Goal: Navigation & Orientation: Find specific page/section

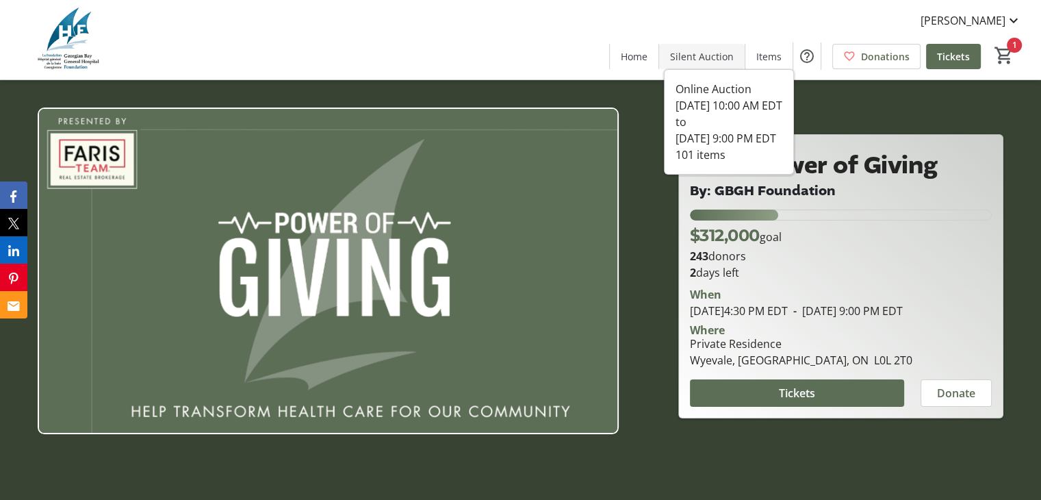
click at [717, 58] on span "Silent Auction" at bounding box center [702, 56] width 64 height 14
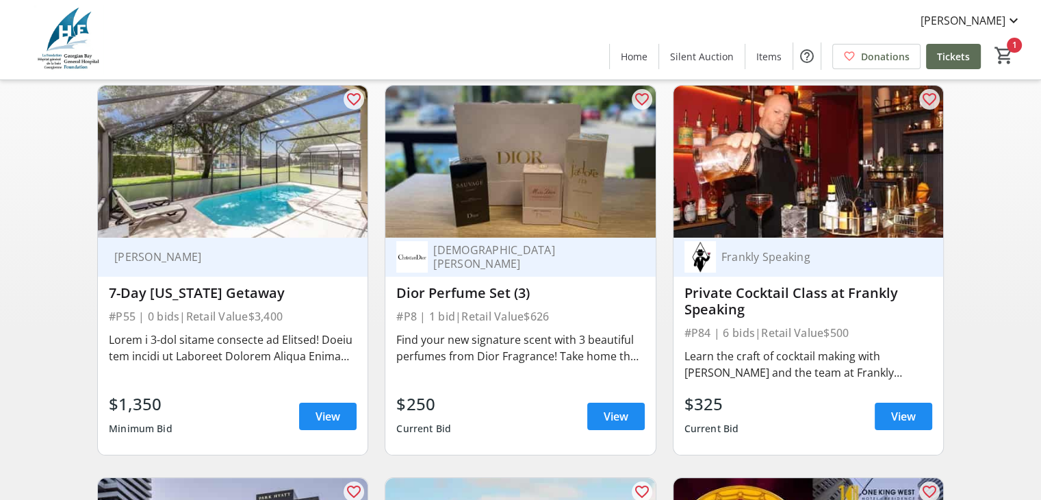
scroll to position [216, 0]
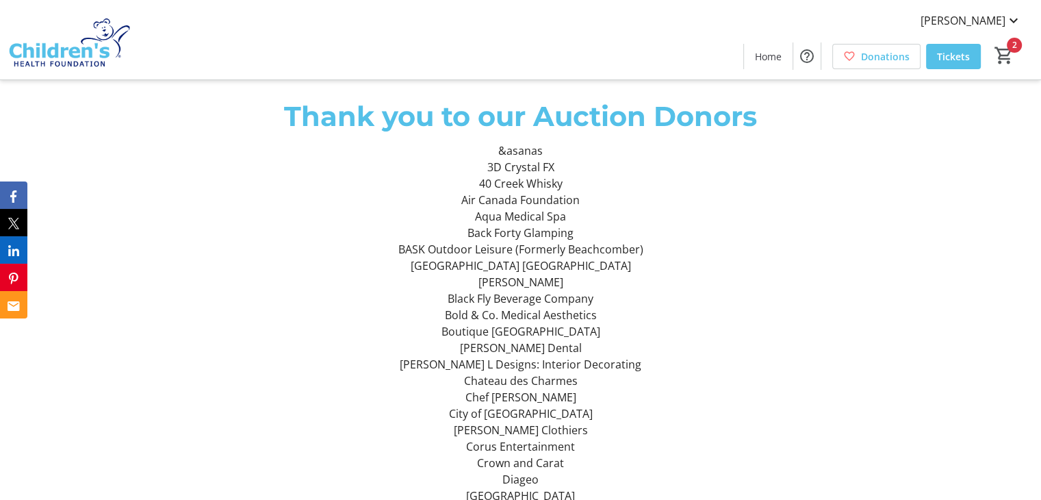
scroll to position [580, 0]
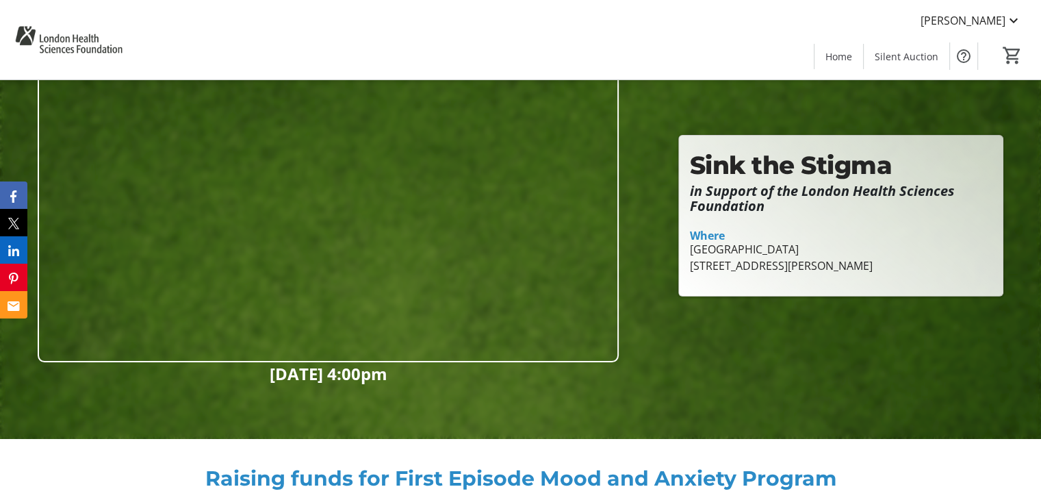
scroll to position [40, 0]
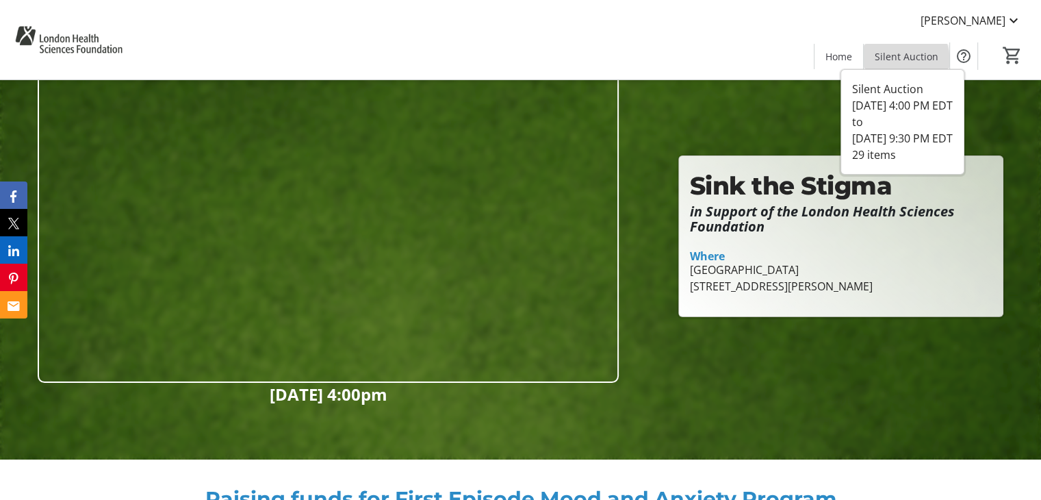
click at [898, 61] on span "Silent Auction" at bounding box center [907, 56] width 64 height 14
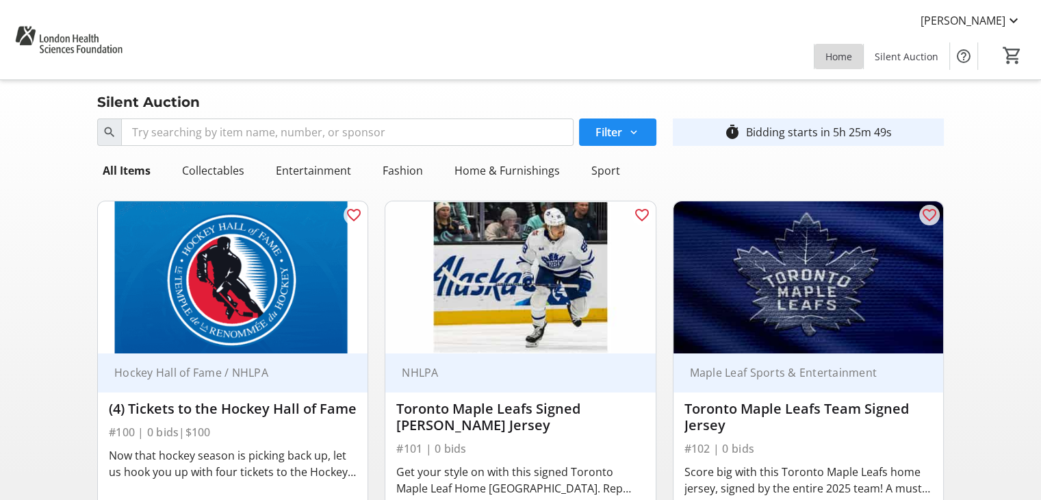
click at [834, 55] on span "Home" at bounding box center [839, 56] width 27 height 14
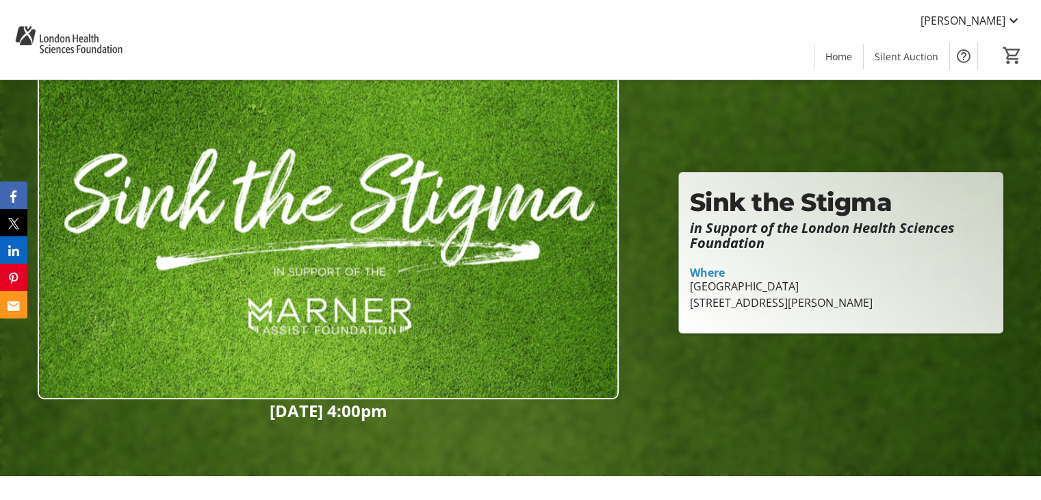
scroll to position [26, 0]
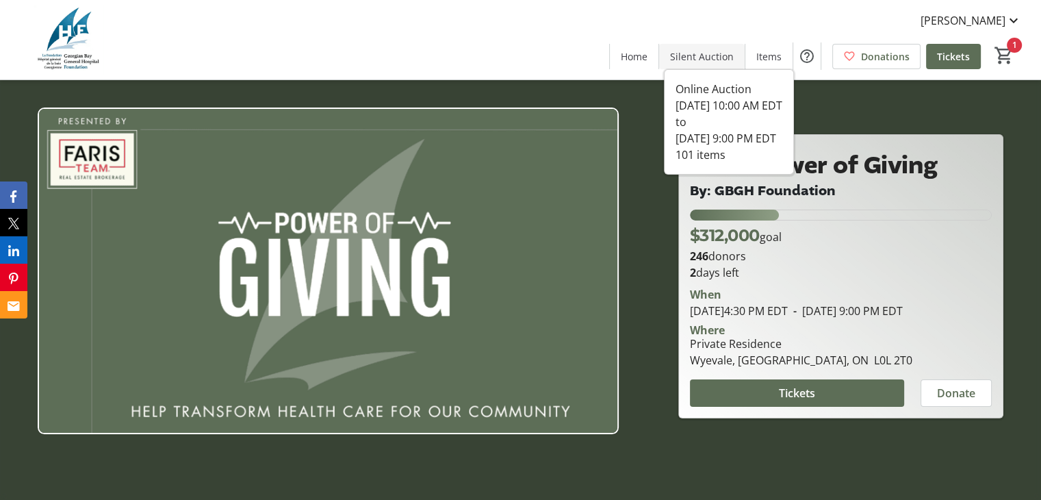
click at [687, 52] on span "Silent Auction" at bounding box center [702, 56] width 64 height 14
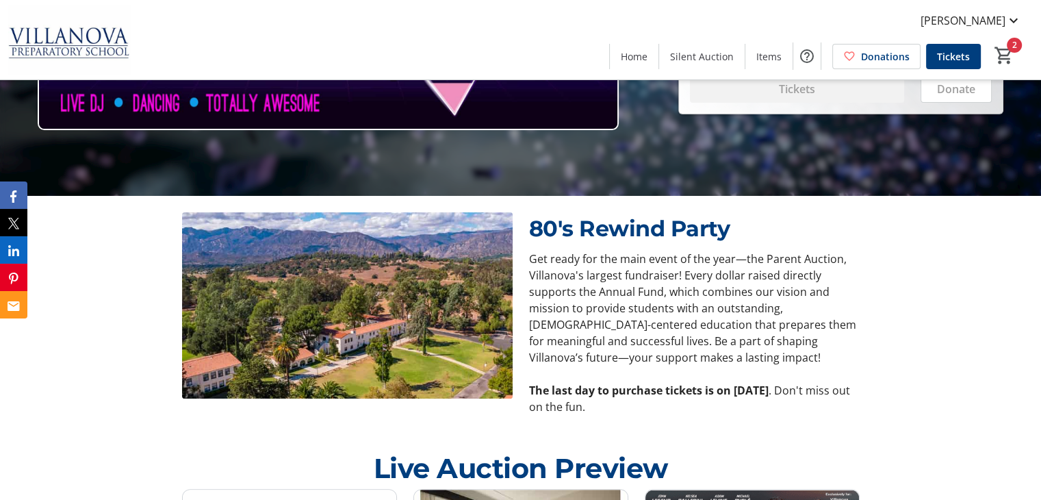
scroll to position [289, 0]
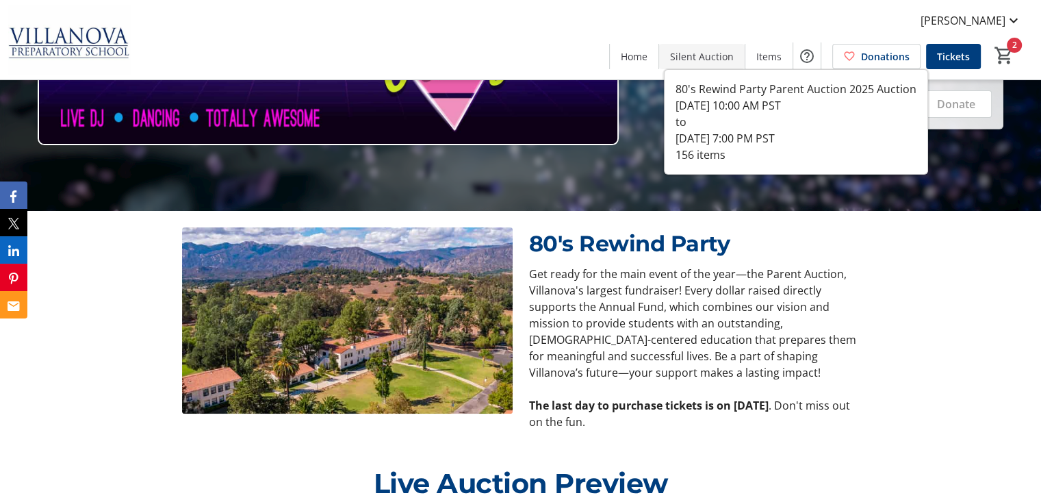
click at [703, 64] on span at bounding box center [702, 56] width 86 height 33
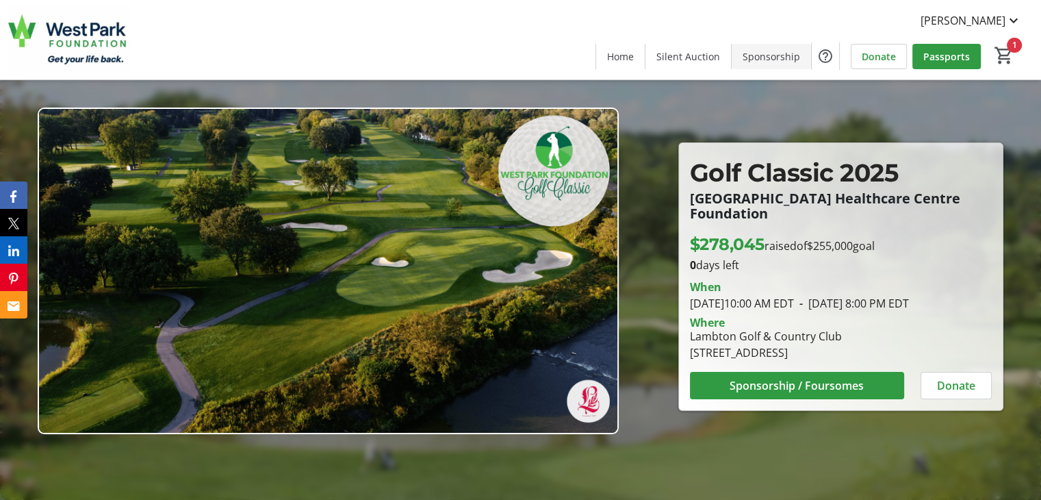
click at [767, 66] on span at bounding box center [771, 56] width 79 height 33
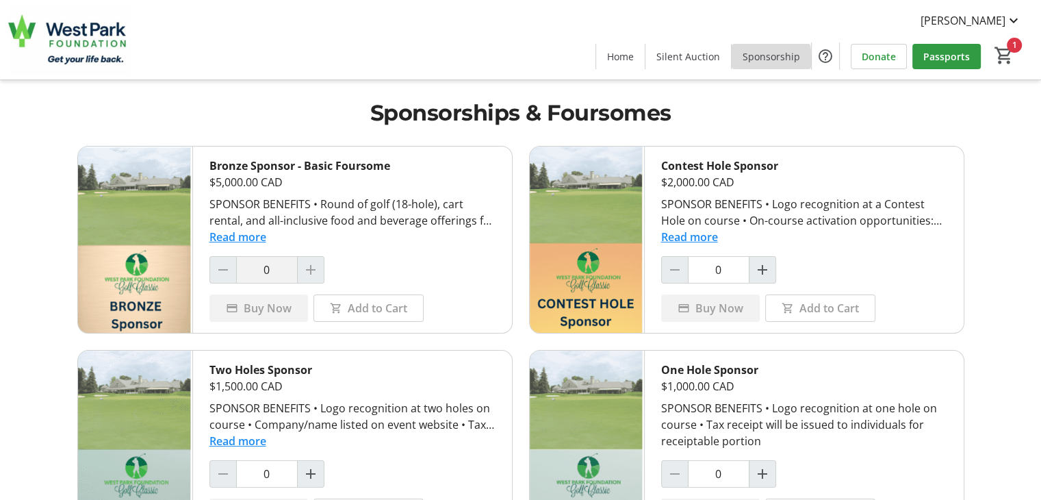
click at [765, 59] on span "Sponsorship" at bounding box center [772, 56] width 58 height 14
click at [311, 263] on div at bounding box center [310, 269] width 27 height 27
click at [622, 61] on span "Home" at bounding box center [620, 56] width 27 height 14
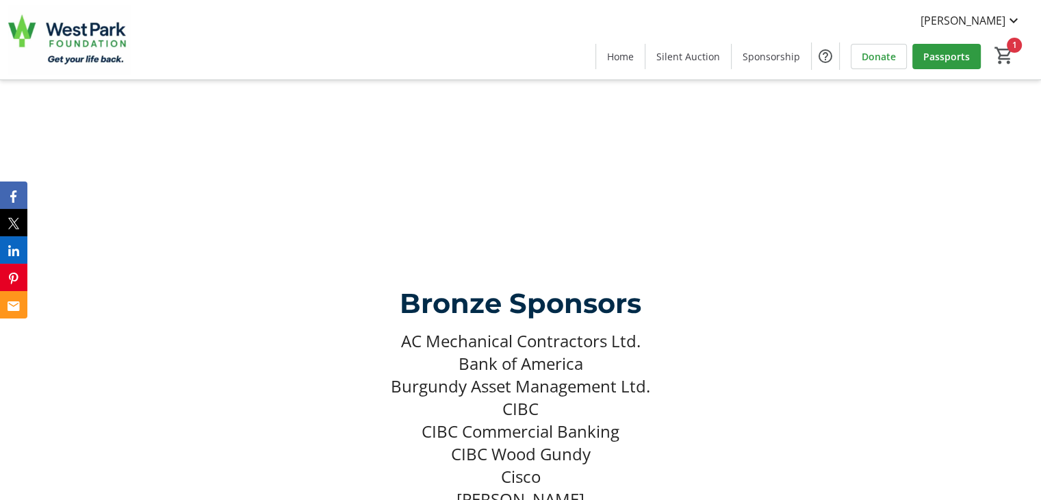
scroll to position [5037, 0]
